Goal: Find specific fact: Find specific fact

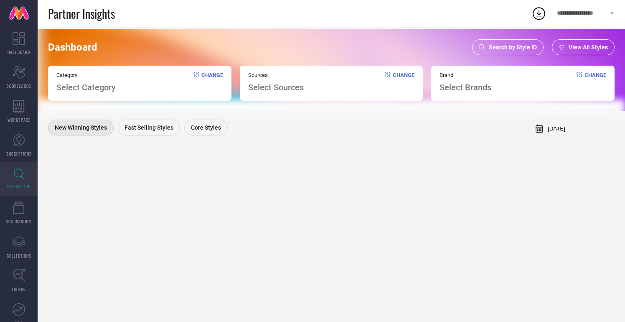
click at [499, 48] on span "Search by Style ID" at bounding box center [513, 47] width 48 height 7
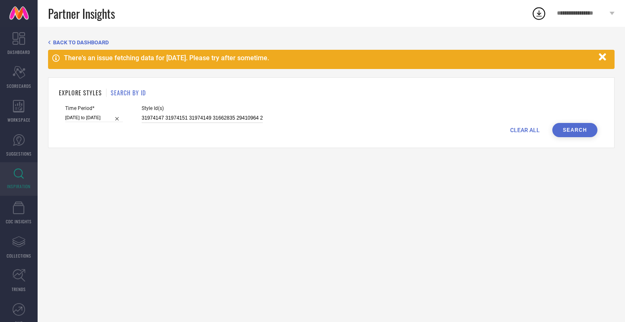
click at [174, 116] on input "31974147 31974151 31974149 31662835 29410964 29411078 31662836 31046822 3112331…" at bounding box center [202, 118] width 121 height 10
paste input "18816862 12985248 19760846 21221046 20401506 18816824 21285976 13392354 1385234…"
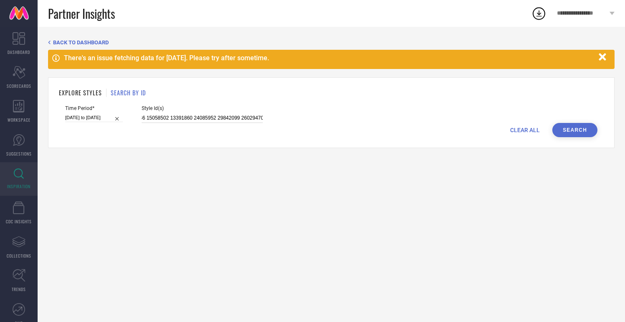
type input "18816862 12985248 19760846 21221046 20401506 18816824 21285976 13392354 1385234…"
click at [569, 128] on button "Search" at bounding box center [574, 130] width 45 height 14
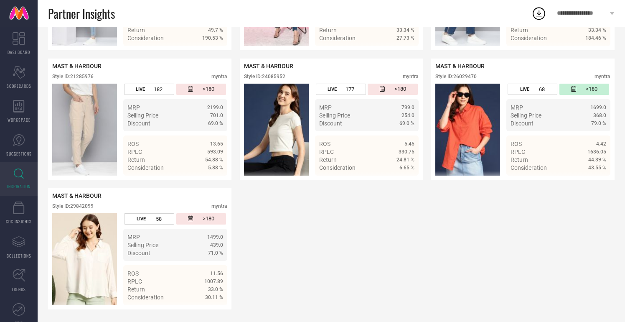
scroll to position [1348, 0]
click at [468, 78] on div "Style ID: 26029470" at bounding box center [455, 77] width 41 height 6
copy div "26029470"
